Goal: Find specific page/section: Find specific page/section

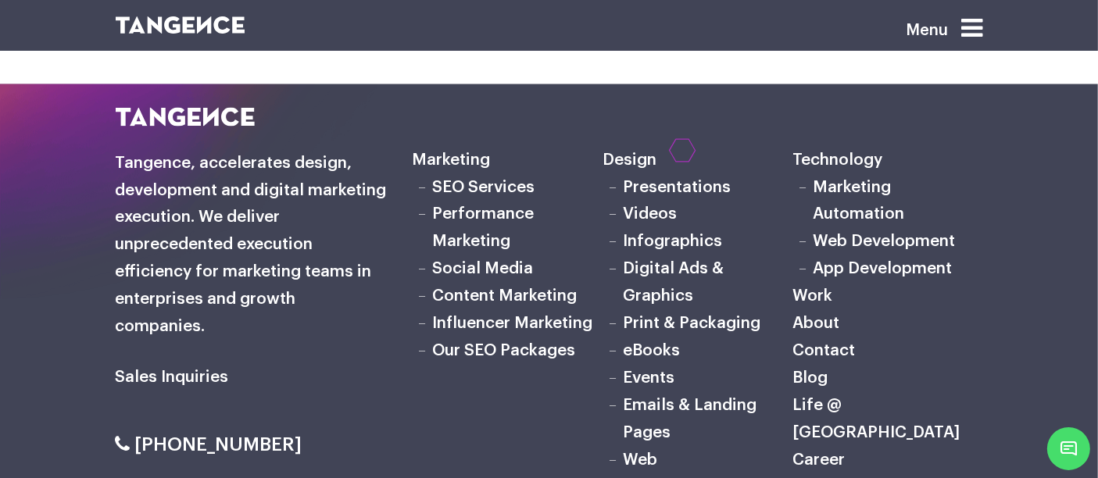
scroll to position [8680, 0]
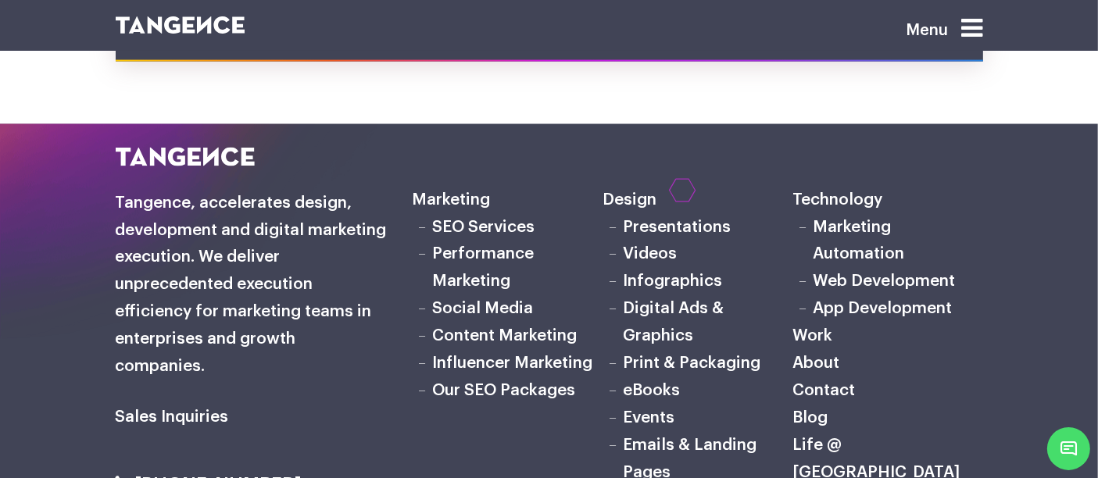
scroll to position [8639, 0]
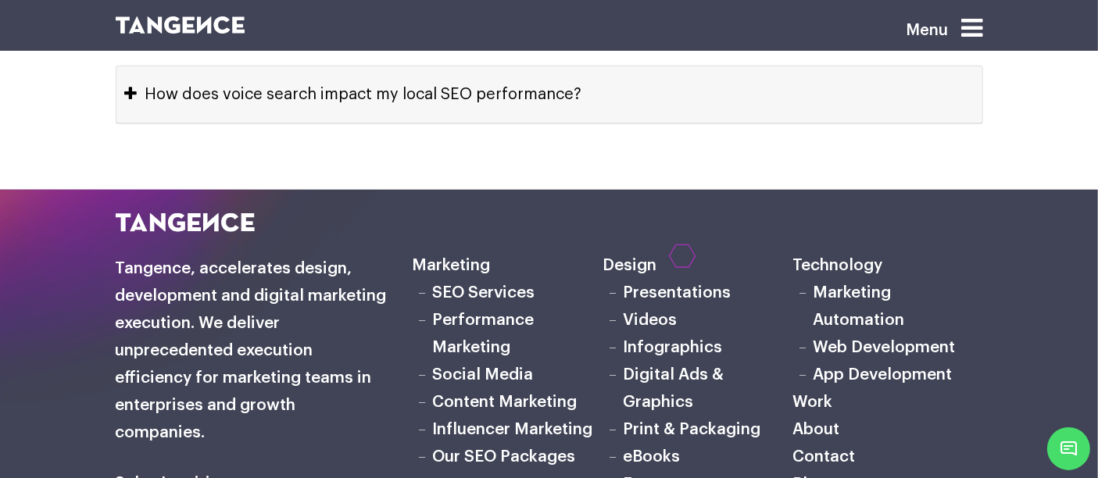
scroll to position [7857, 0]
